Goal: Task Accomplishment & Management: Use online tool/utility

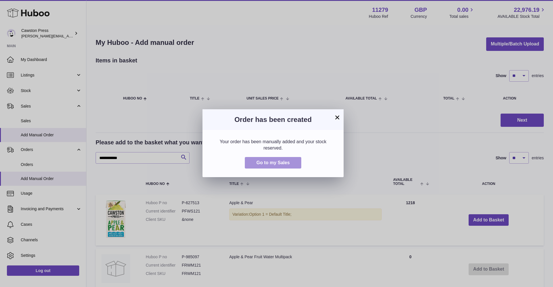
click at [265, 160] on button "Go to my Sales" at bounding box center [273, 163] width 56 height 12
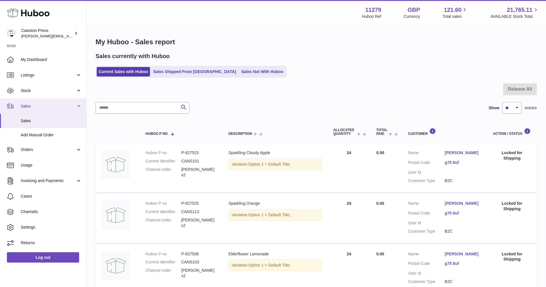
click at [52, 106] on span "Sales" at bounding box center [48, 106] width 55 height 5
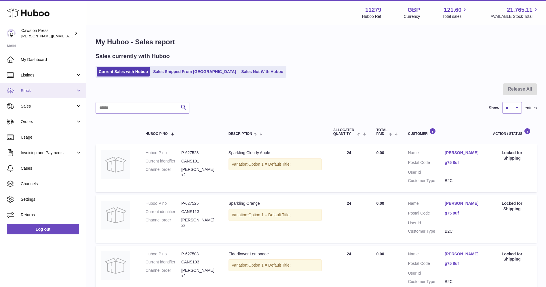
click at [53, 88] on link "Stock" at bounding box center [43, 91] width 86 height 16
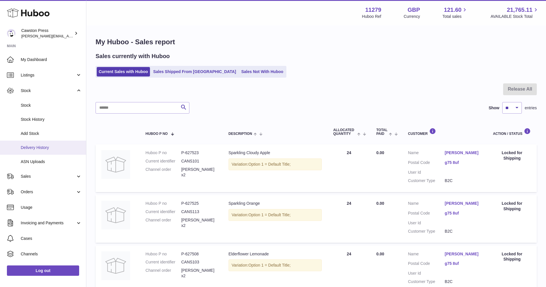
click at [43, 147] on span "Delivery History" at bounding box center [51, 147] width 61 height 5
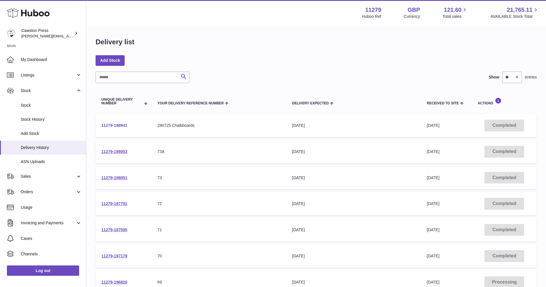
click at [122, 126] on link "11279-198941" at bounding box center [114, 125] width 26 height 5
click at [383, 117] on td "Delivery Expected 1st Aug 2025" at bounding box center [354, 125] width 135 height 23
click at [114, 124] on link "11279-198941" at bounding box center [114, 125] width 26 height 5
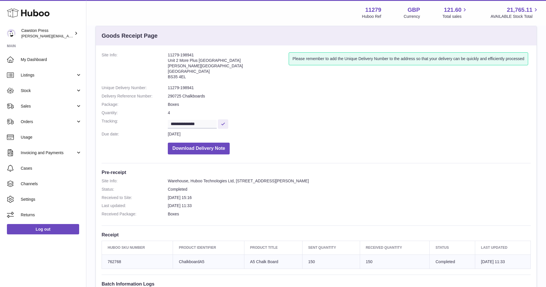
scroll to position [9, 0]
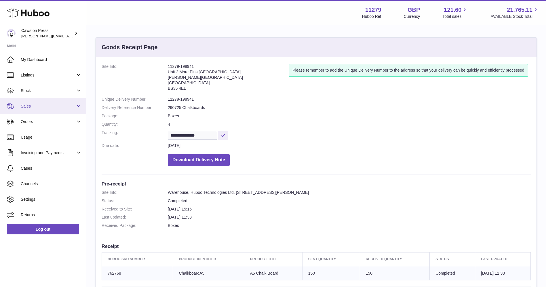
click at [48, 105] on span "Sales" at bounding box center [48, 106] width 55 height 5
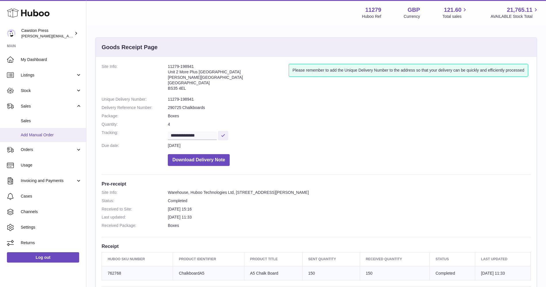
click at [39, 136] on span "Add Manual Order" at bounding box center [51, 134] width 61 height 5
